Goal: Task Accomplishment & Management: Manage account settings

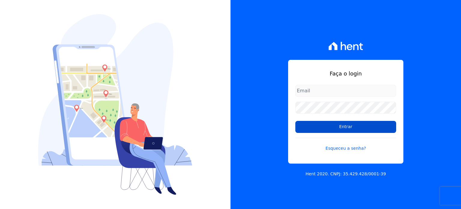
type input "[EMAIL_ADDRESS][DOMAIN_NAME]"
click at [342, 126] on input "Entrar" at bounding box center [345, 127] width 101 height 12
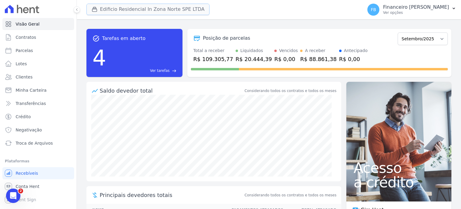
click at [142, 10] on button "Edificio Residencial In Zona Norte SPE LTDA" at bounding box center [147, 9] width 123 height 11
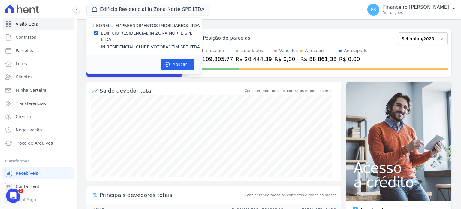
click at [144, 35] on label "EDIFICIO RESIDENCIAL IN ZONA NORTE SPE LTDA" at bounding box center [151, 36] width 101 height 13
click at [98, 35] on input "EDIFICIO RESIDENCIAL IN ZONA NORTE SPE LTDA" at bounding box center [96, 33] width 5 height 5
checkbox input "false"
click at [140, 44] on label "IN RESIDENCIAL CLUBE VOTORANTIM SPE LTDA" at bounding box center [150, 47] width 99 height 6
click at [98, 44] on input "IN RESIDENCIAL CLUBE VOTORANTIM SPE LTDA" at bounding box center [96, 46] width 5 height 5
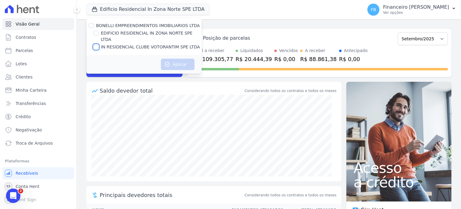
checkbox input "true"
click at [183, 61] on button "Aplicar" at bounding box center [178, 64] width 34 height 11
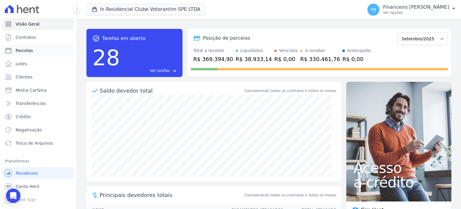
click at [44, 53] on link "Parcelas" at bounding box center [38, 50] width 72 height 12
select select
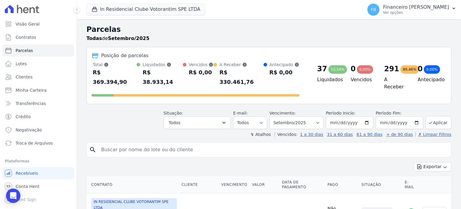
click at [136, 143] on input "search" at bounding box center [273, 149] width 351 height 12
type input "fellipe"
select select
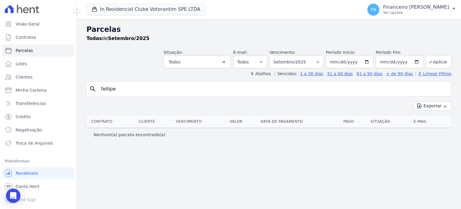
click at [134, 90] on input "fellipe" at bounding box center [273, 89] width 351 height 12
type input "fellippe"
select select
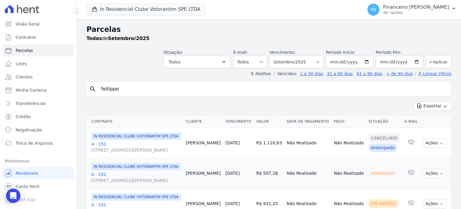
drag, startPoint x: 132, startPoint y: 89, endPoint x: 0, endPoint y: 69, distance: 133.3
click at [0, 69] on div "Visão Geral Contratos [GEOGRAPHIC_DATA] Lotes Clientes Minha Carteira Transferê…" at bounding box center [230, 104] width 461 height 209
type input "[PERSON_NAME]"
select select
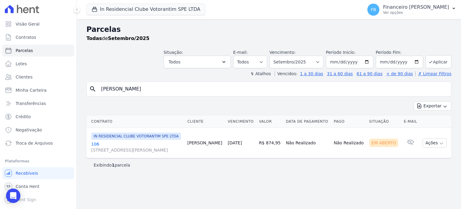
click at [96, 143] on link "106 [STREET_ADDRESS][PERSON_NAME]" at bounding box center [136, 147] width 91 height 12
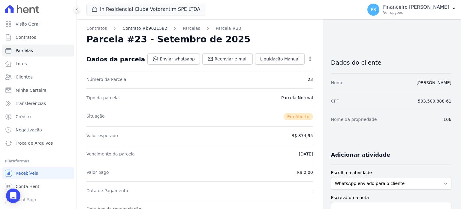
click at [138, 30] on link "Contrato #b9021582" at bounding box center [144, 28] width 45 height 6
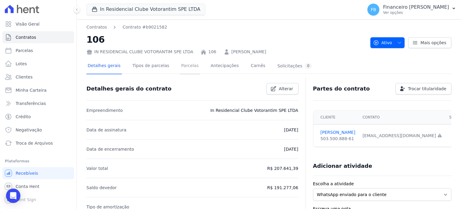
click at [184, 67] on link "Parcelas" at bounding box center [190, 66] width 20 height 16
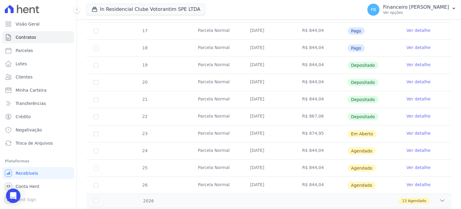
scroll to position [180, 0]
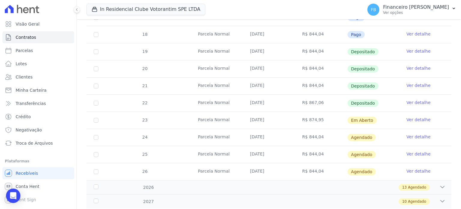
click at [420, 120] on link "Ver detalhe" at bounding box center [418, 119] width 24 height 6
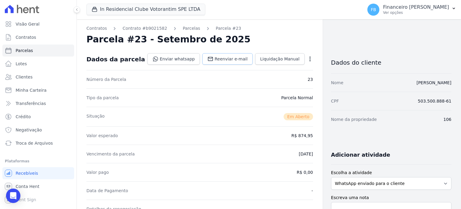
click at [234, 61] on span "Reenviar e-mail" at bounding box center [231, 59] width 33 height 6
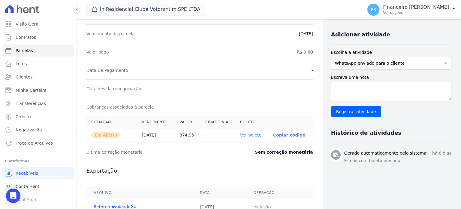
click at [245, 134] on link "Ver boleto" at bounding box center [250, 134] width 21 height 5
click at [55, 143] on link "Troca de Arquivos" at bounding box center [38, 143] width 72 height 12
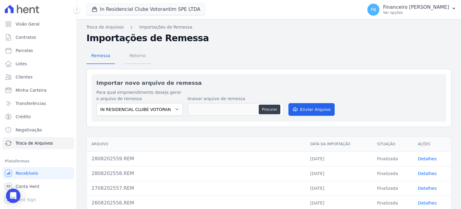
click at [137, 52] on span "Retorno" at bounding box center [138, 56] width 24 height 12
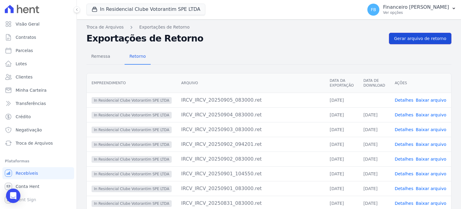
click at [413, 40] on span "Gerar arquivo de retorno" at bounding box center [420, 38] width 52 height 6
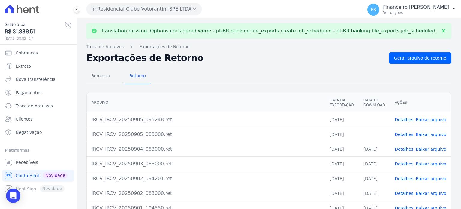
click at [431, 133] on link "Baixar arquivo" at bounding box center [431, 134] width 31 height 5
click at [432, 119] on link "Baixar arquivo" at bounding box center [431, 119] width 31 height 5
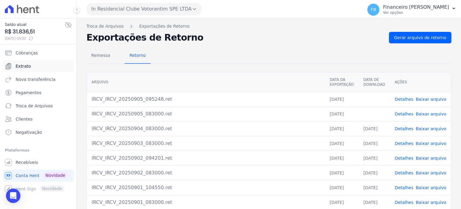
click at [39, 65] on link "Extrato" at bounding box center [38, 66] width 72 height 12
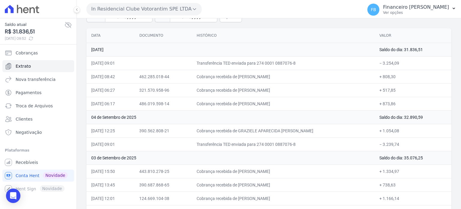
scroll to position [60, 0]
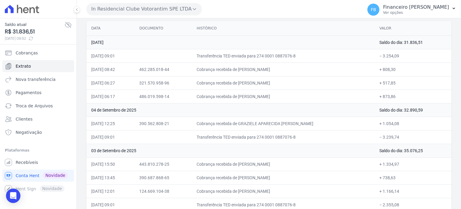
click at [162, 9] on button "In Residencial Clube Votorantim SPE LTDA" at bounding box center [143, 9] width 115 height 12
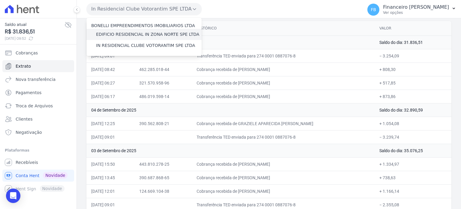
click at [163, 38] on div "EDIFICIO RESIDENCIAL IN ZONA NORTE SPE LTDA" at bounding box center [143, 34] width 115 height 11
click at [167, 36] on label "EDIFICIO RESIDENCIAL IN ZONA NORTE SPE LTDA" at bounding box center [147, 34] width 103 height 6
click at [0, 0] on input "EDIFICIO RESIDENCIAL IN ZONA NORTE SPE LTDA" at bounding box center [0, 0] width 0 height 0
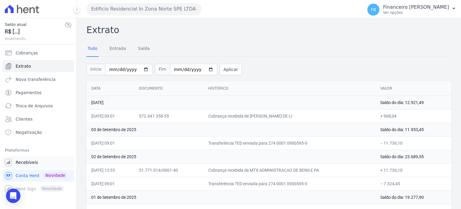
click at [38, 164] on link "Recebíveis" at bounding box center [38, 162] width 72 height 12
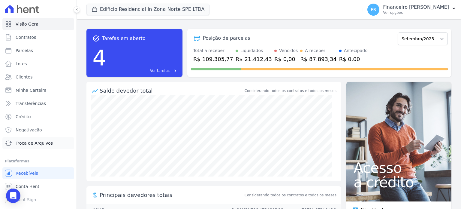
click at [43, 144] on span "Troca de Arquivos" at bounding box center [34, 143] width 37 height 6
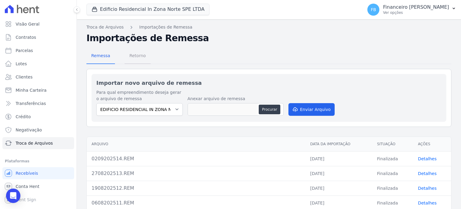
click at [140, 56] on span "Retorno" at bounding box center [138, 56] width 24 height 12
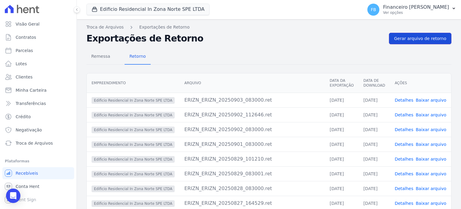
click at [411, 39] on span "Gerar arquivo de retorno" at bounding box center [420, 38] width 52 height 6
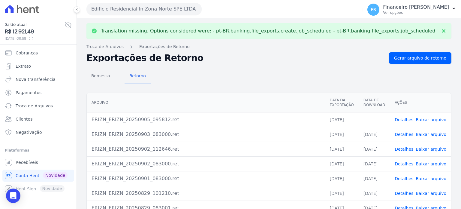
click at [430, 117] on link "Baixar arquivo" at bounding box center [431, 119] width 31 height 5
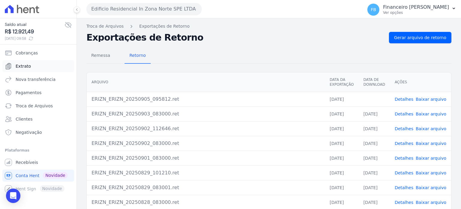
click at [41, 65] on link "Extrato" at bounding box center [38, 66] width 72 height 12
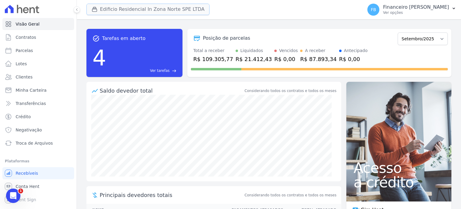
click at [147, 8] on button "Edificio Residencial In Zona Norte SPE LTDA" at bounding box center [147, 9] width 123 height 11
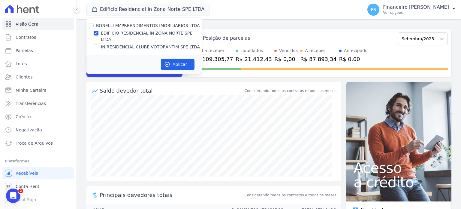
click at [149, 44] on label "IN RESIDENCIAL CLUBE VOTORANTIM SPE LTDA" at bounding box center [150, 47] width 99 height 6
click at [98, 44] on input "IN RESIDENCIAL CLUBE VOTORANTIM SPE LTDA" at bounding box center [96, 46] width 5 height 5
checkbox input "true"
click at [156, 32] on label "EDIFICIO RESIDENCIAL IN ZONA NORTE SPE LTDA" at bounding box center [151, 36] width 101 height 13
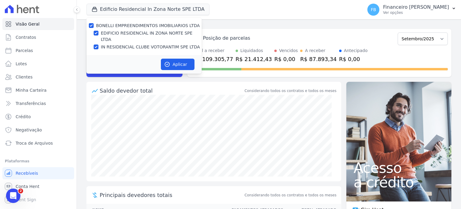
click at [98, 32] on input "EDIFICIO RESIDENCIAL IN ZONA NORTE SPE LTDA" at bounding box center [96, 33] width 5 height 5
checkbox input "false"
click at [176, 59] on button "Aplicar" at bounding box center [178, 64] width 34 height 11
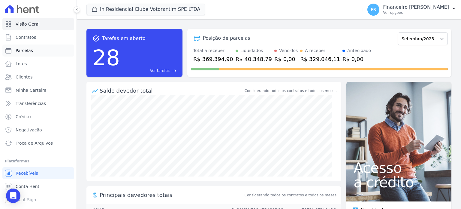
click at [52, 52] on link "Parcelas" at bounding box center [38, 50] width 72 height 12
select select
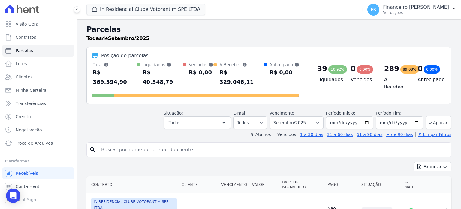
click at [197, 143] on input "search" at bounding box center [273, 149] width 351 height 12
type input "ana c"
select select
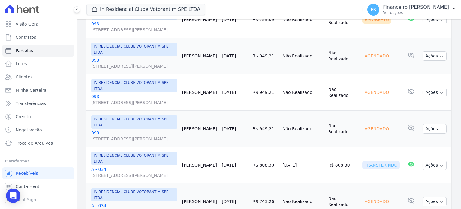
scroll to position [270, 0]
